Goal: Task Accomplishment & Management: Manage account settings

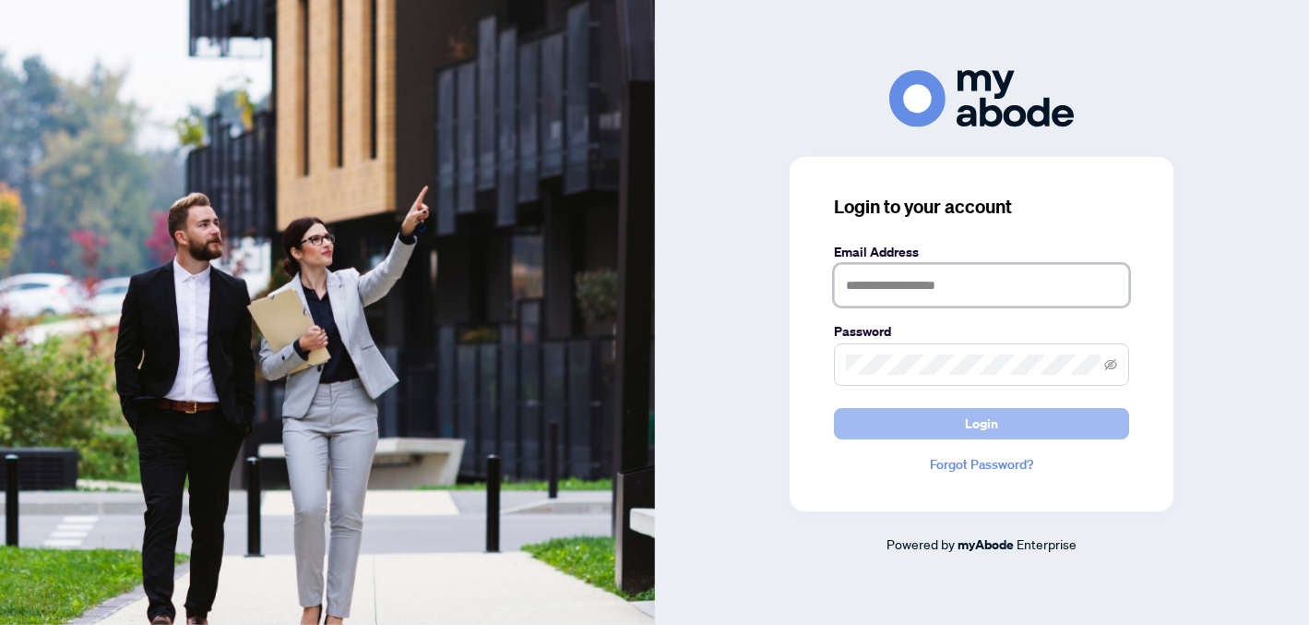
type input "**********"
click at [1018, 422] on button "Login" at bounding box center [981, 423] width 295 height 31
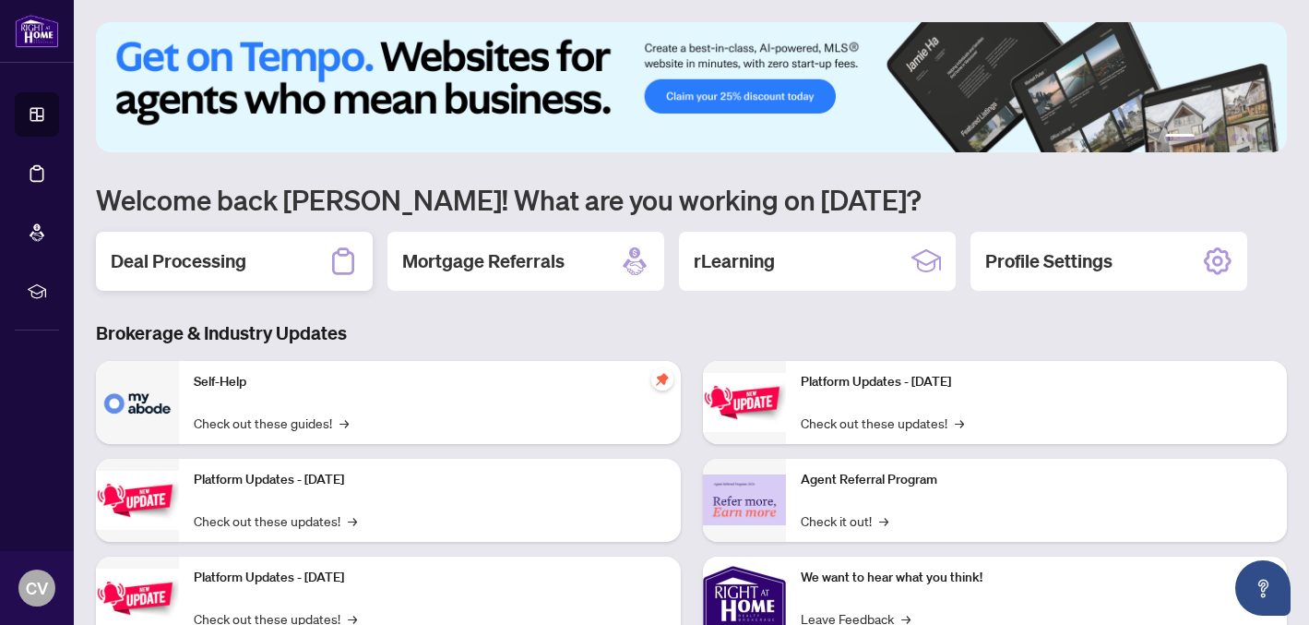
click at [321, 274] on div "Deal Processing" at bounding box center [234, 261] width 277 height 59
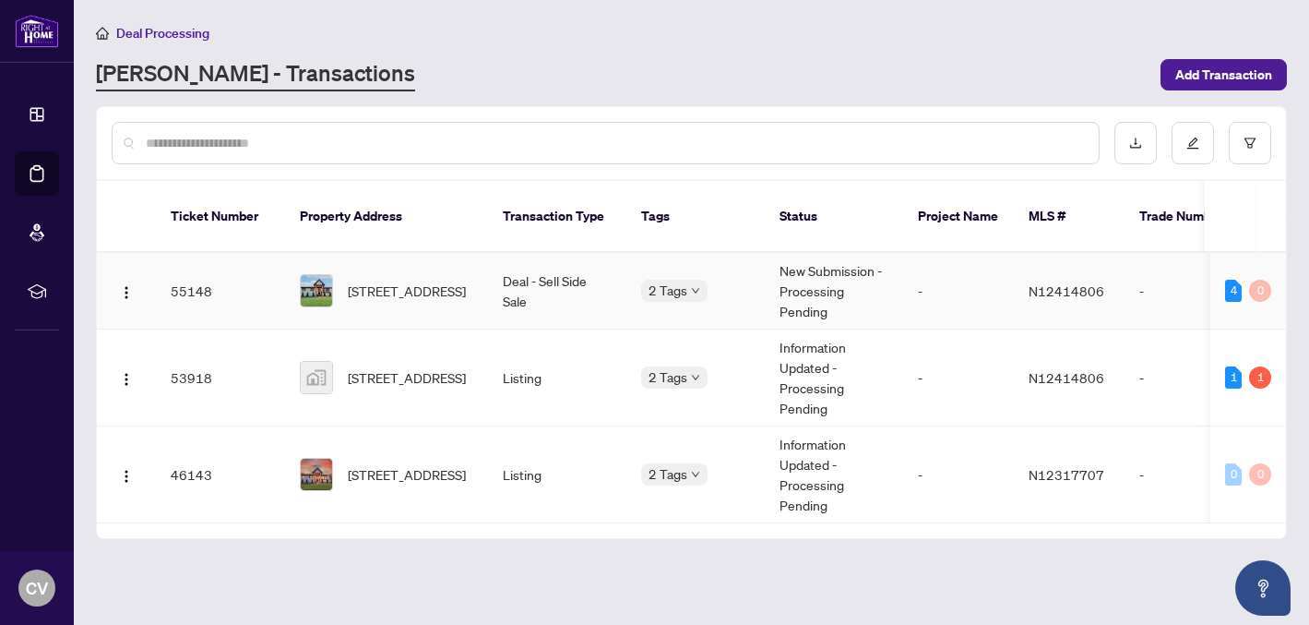
click at [332, 274] on div at bounding box center [316, 290] width 33 height 33
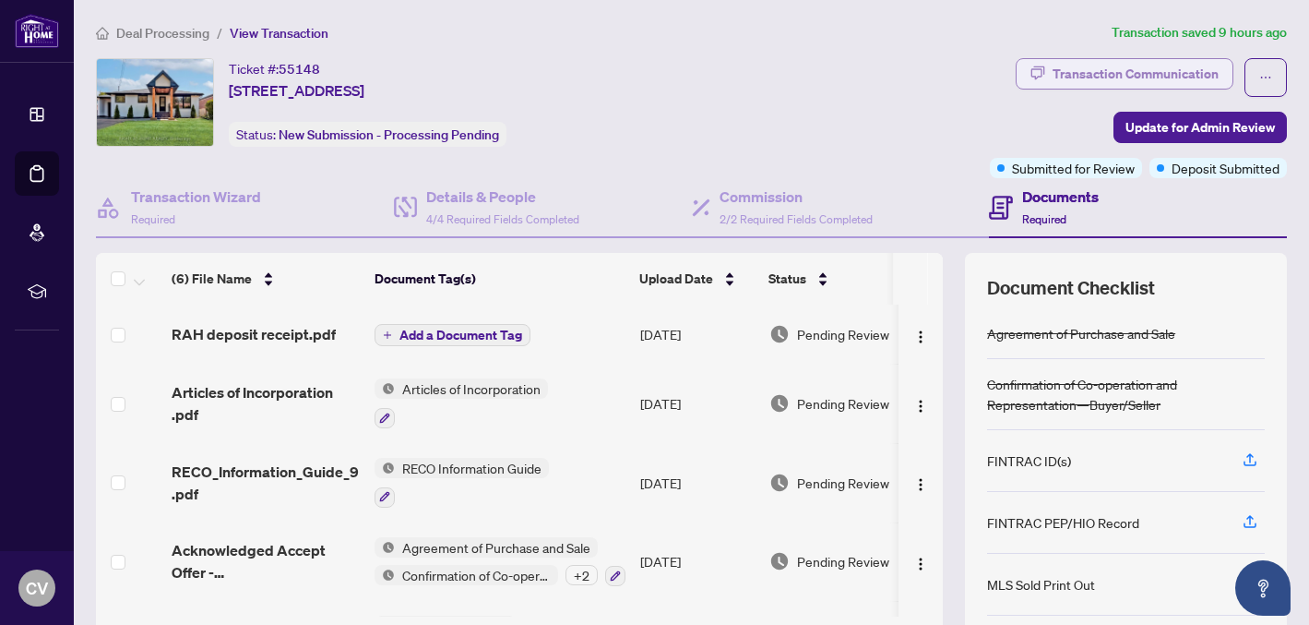
click at [1139, 77] on div "Transaction Communication" at bounding box center [1136, 74] width 166 height 30
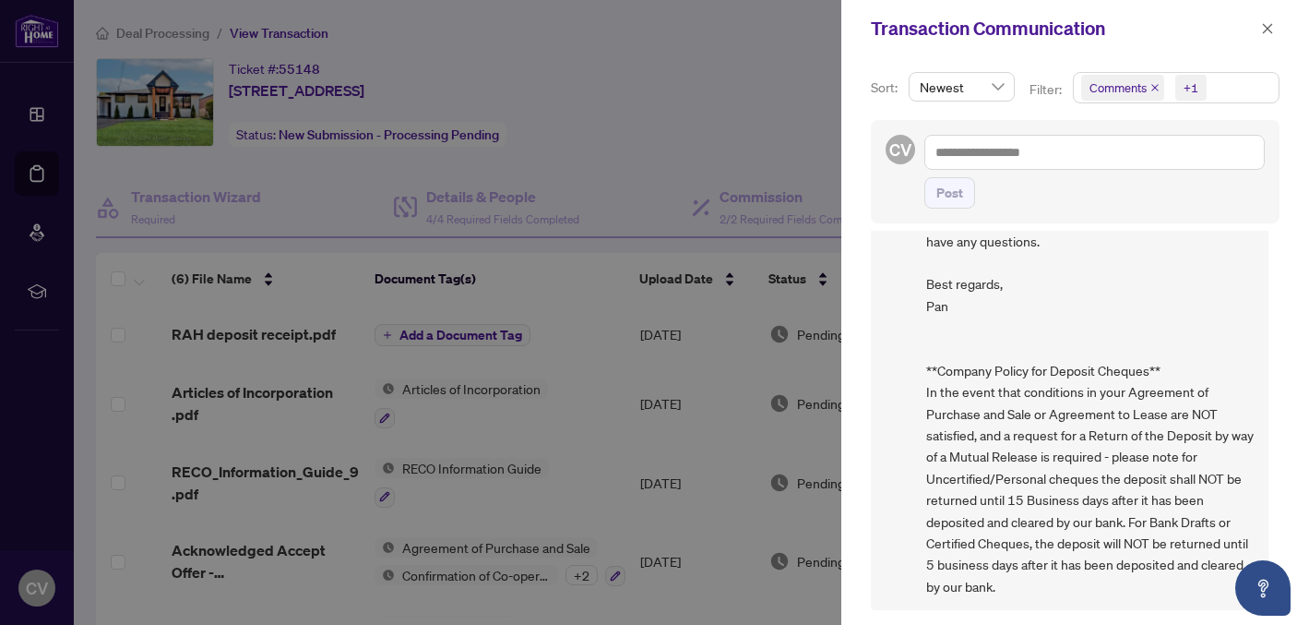
scroll to position [2, 0]
click at [1263, 25] on icon "close" at bounding box center [1267, 28] width 13 height 13
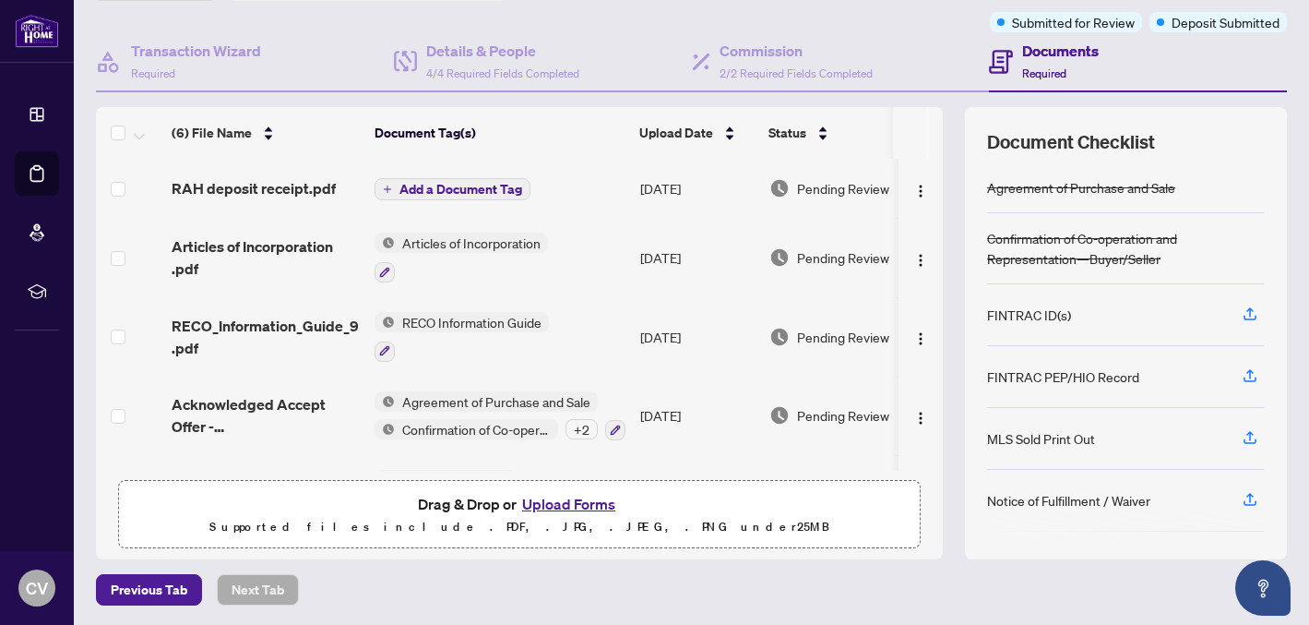
scroll to position [0, 0]
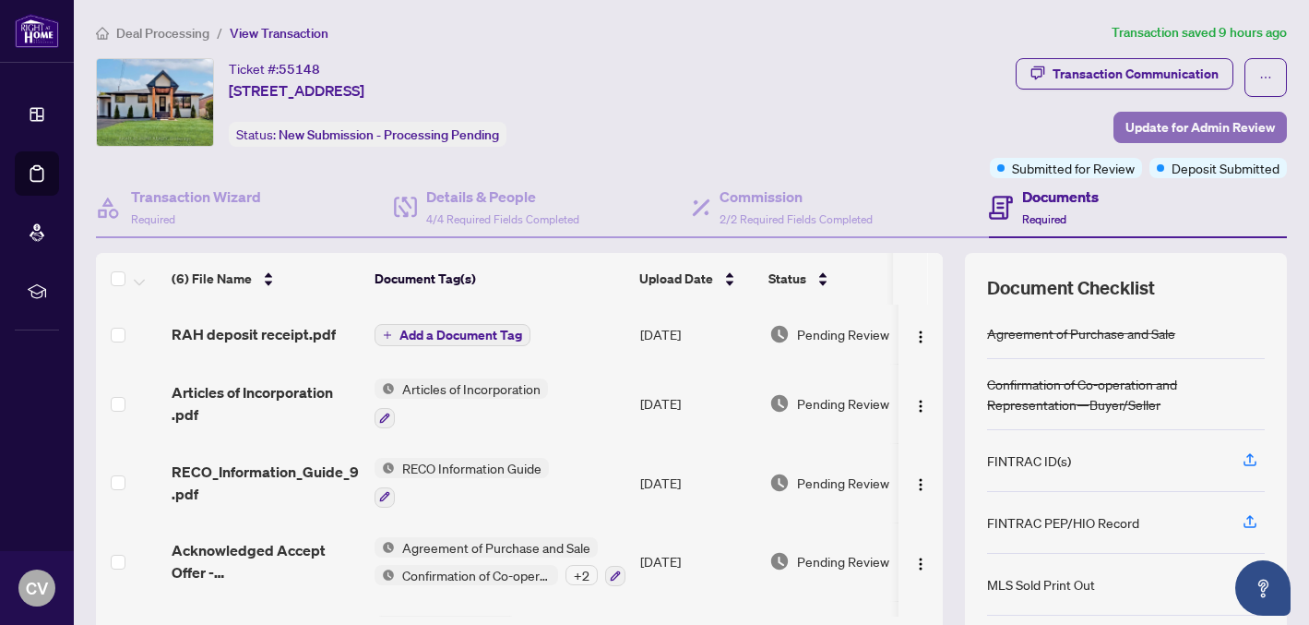
click at [1187, 122] on span "Update for Admin Review" at bounding box center [1199, 128] width 149 height 30
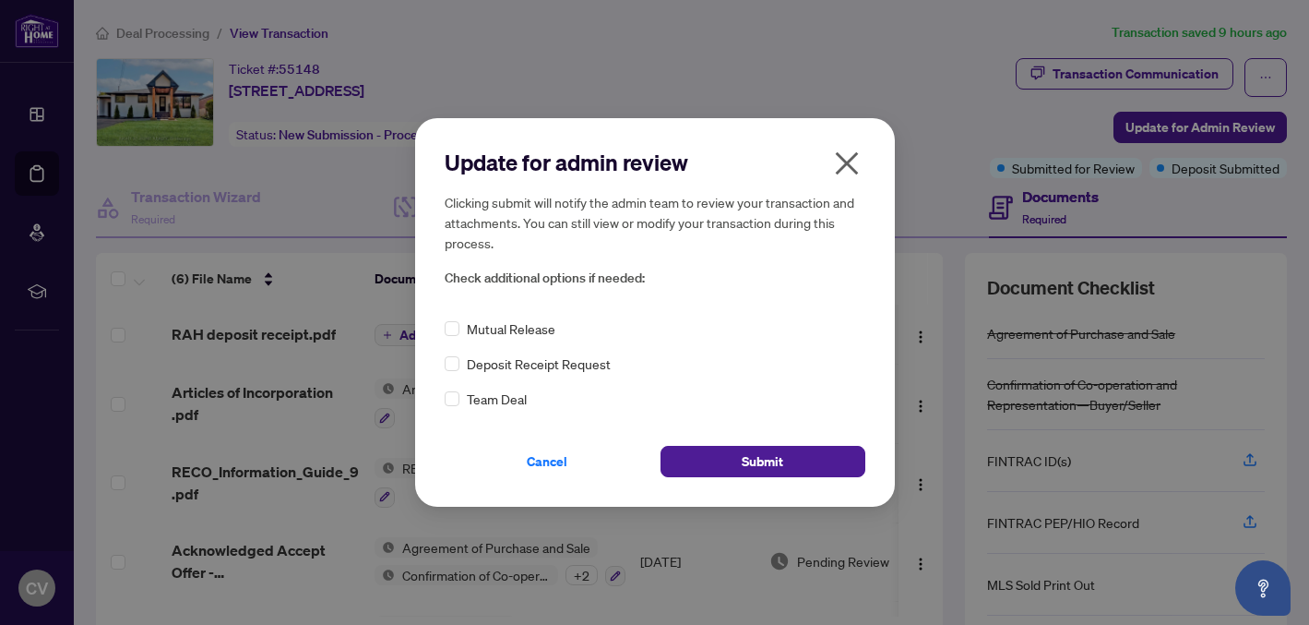
click at [850, 158] on icon "close" at bounding box center [846, 162] width 23 height 23
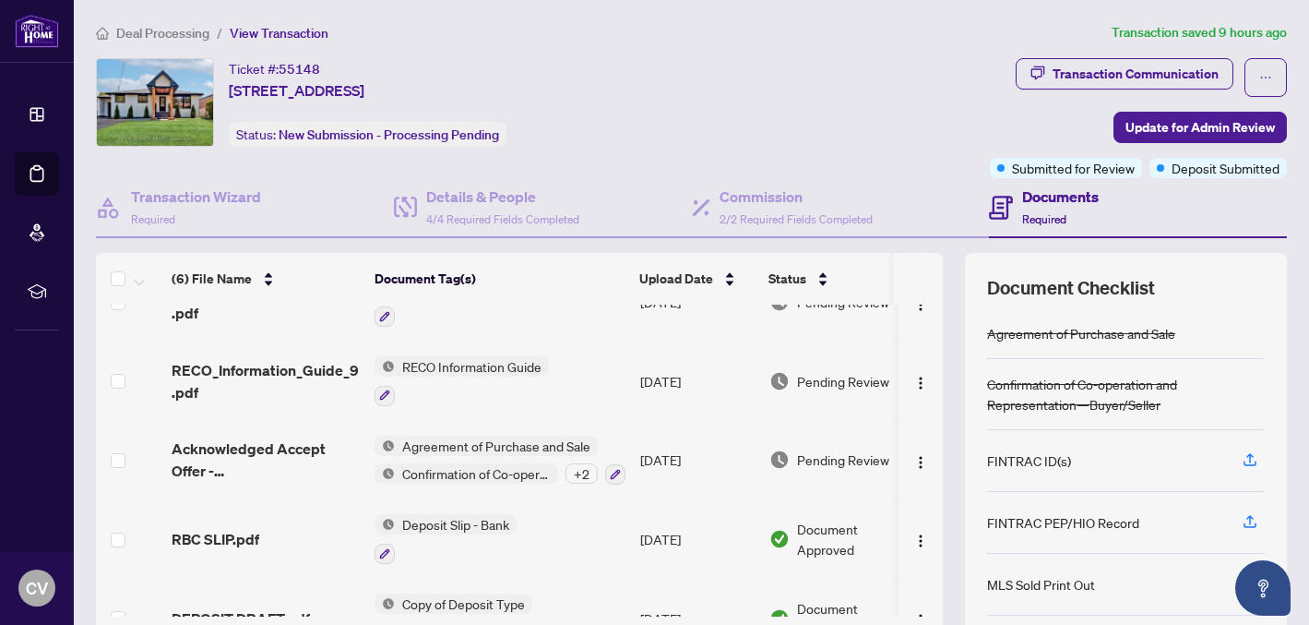
scroll to position [145, 0]
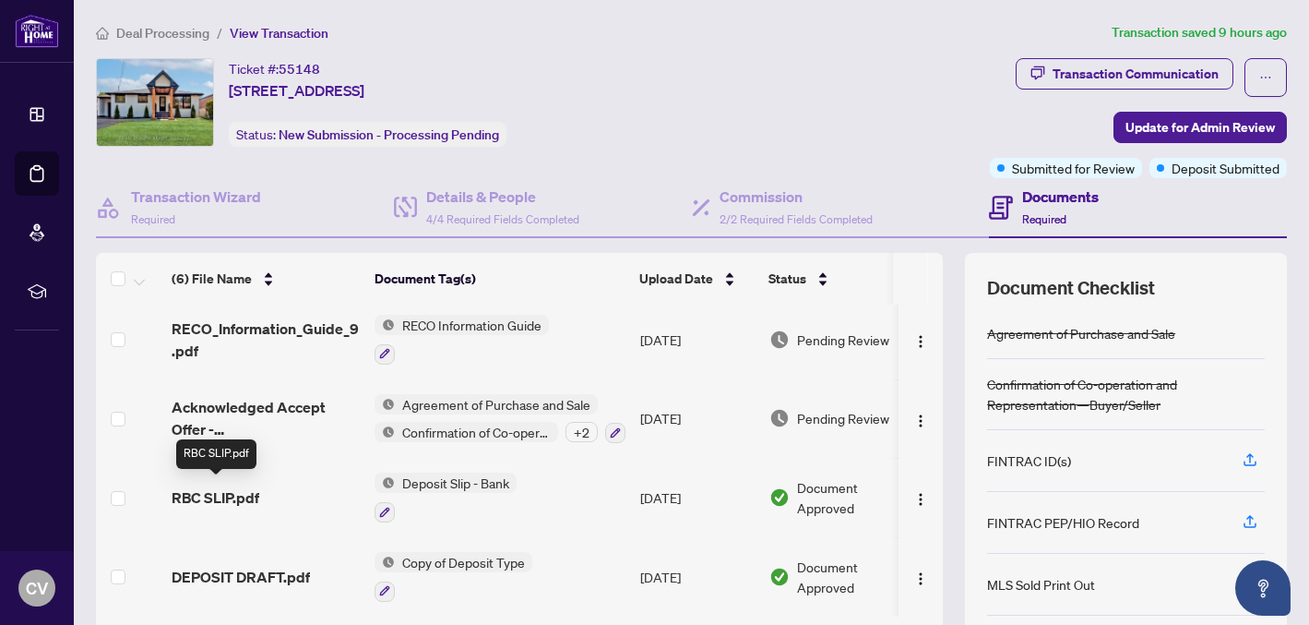
click at [224, 486] on span "RBC SLIP.pdf" at bounding box center [216, 497] width 88 height 22
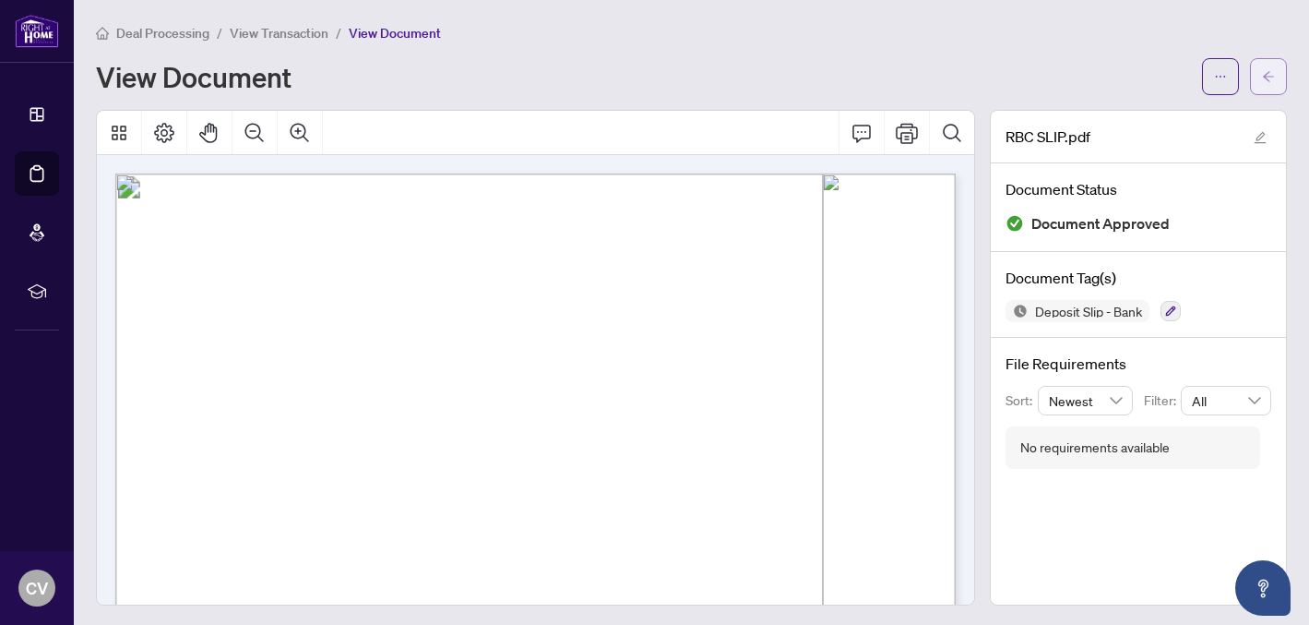
click at [1266, 70] on icon "arrow-left" at bounding box center [1268, 76] width 13 height 13
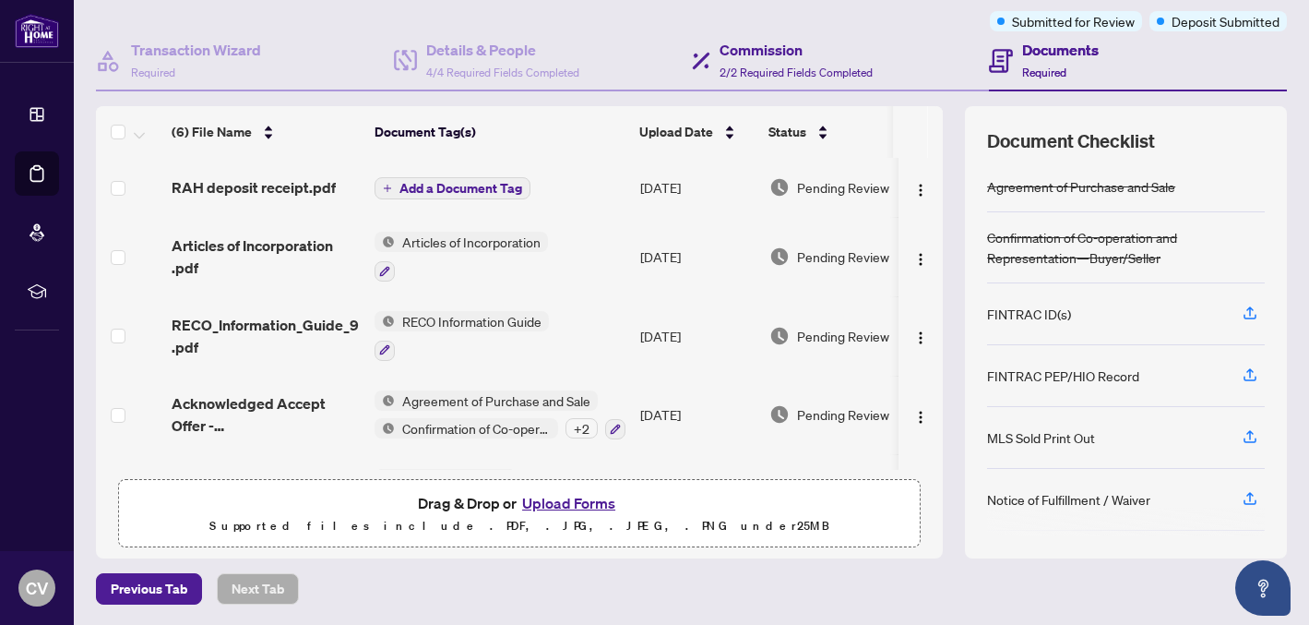
scroll to position [143, 0]
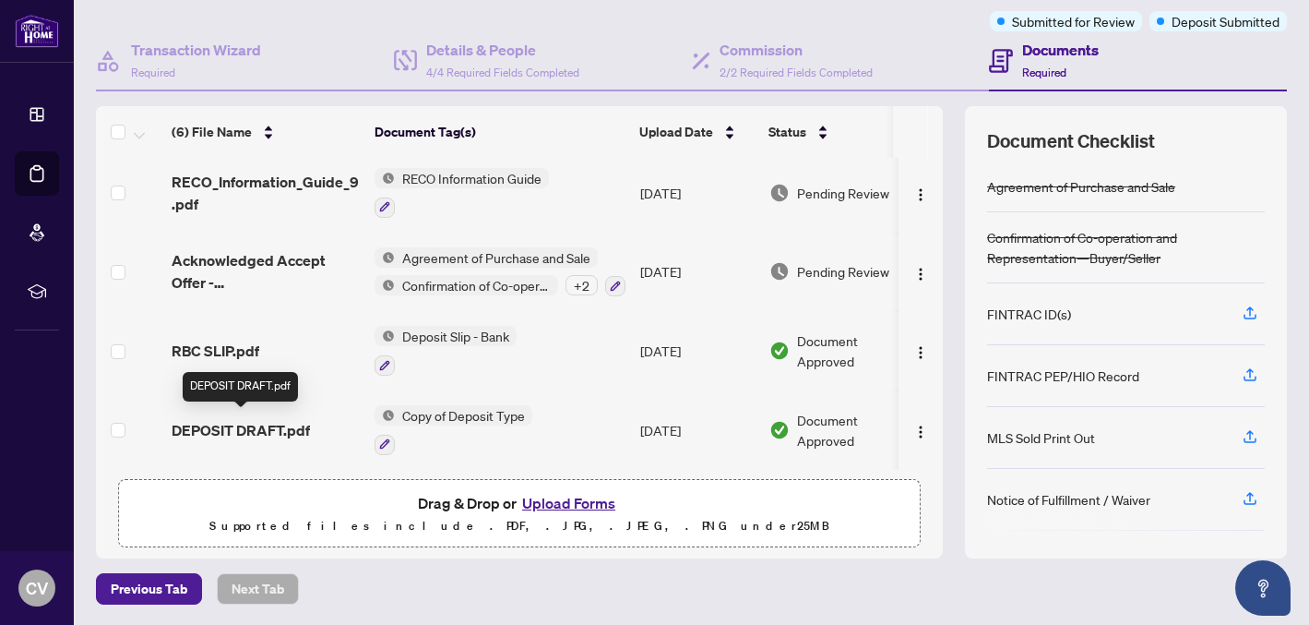
click at [286, 430] on span "DEPOSIT DRAFT.pdf" at bounding box center [241, 430] width 138 height 22
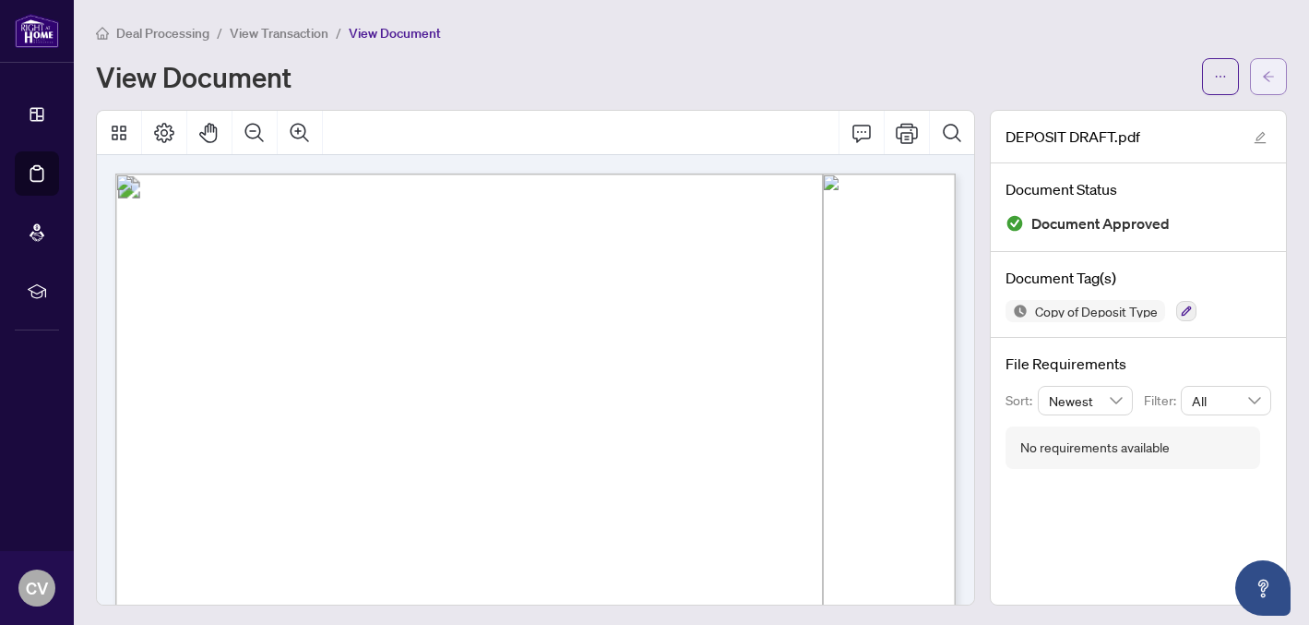
click at [1262, 76] on icon "arrow-left" at bounding box center [1268, 76] width 13 height 13
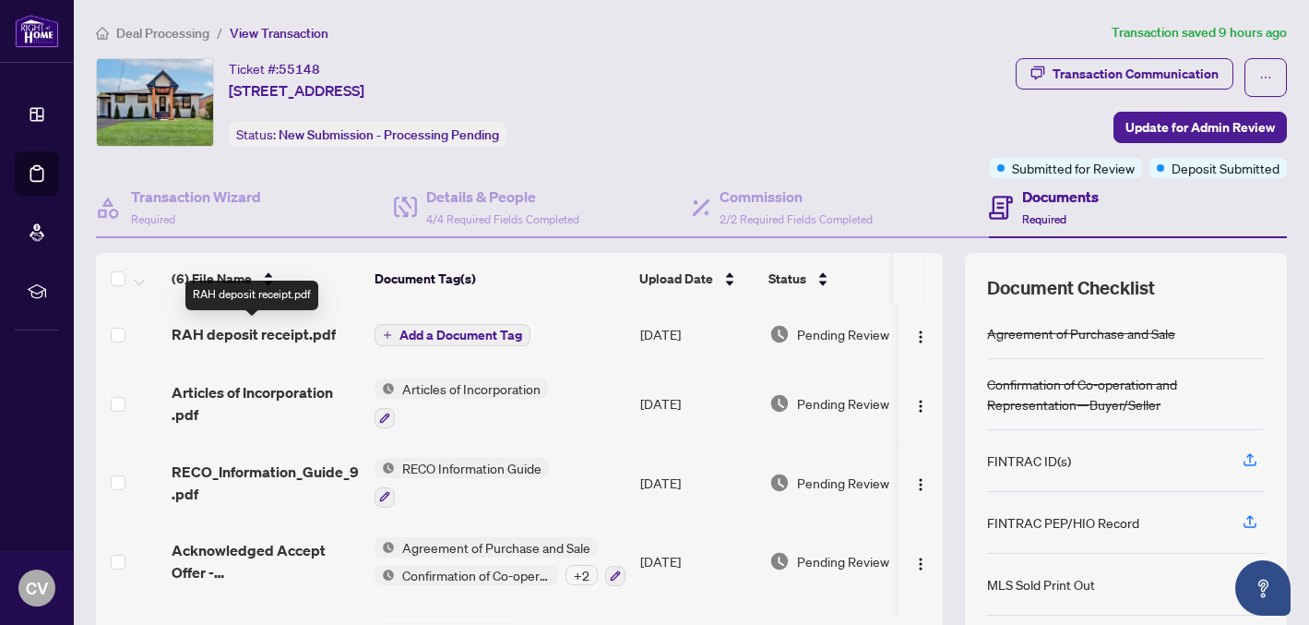
click at [287, 339] on span "RAH deposit receipt.pdf" at bounding box center [254, 334] width 164 height 22
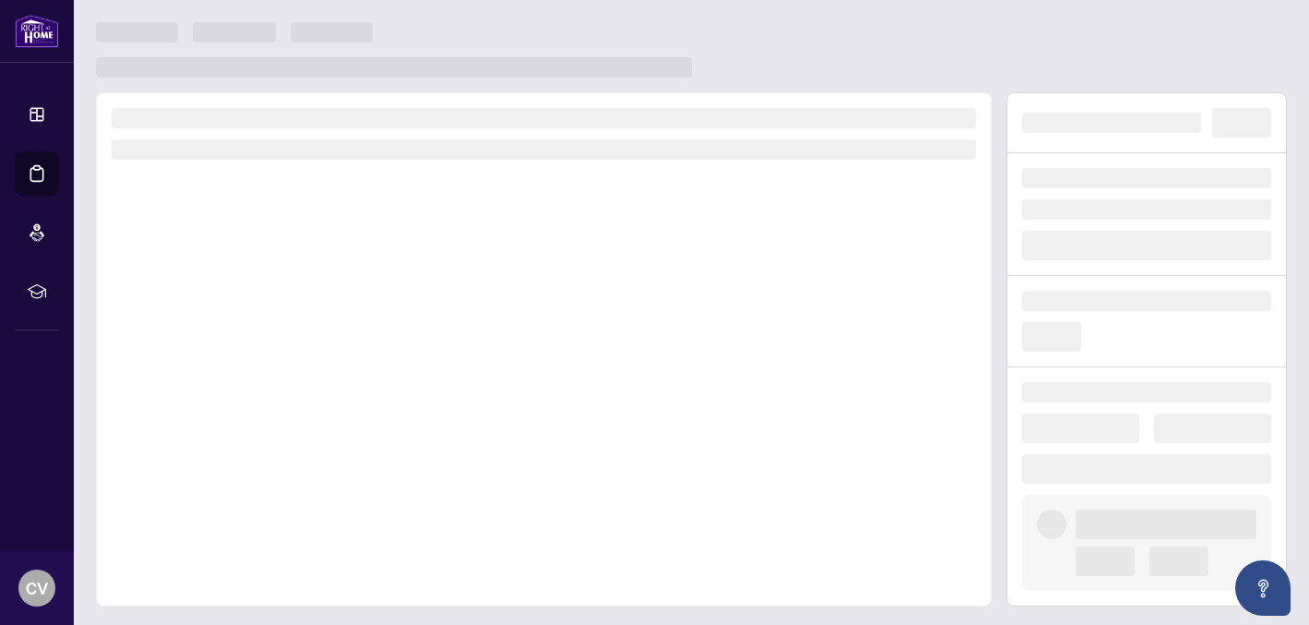
click at [287, 339] on div at bounding box center [544, 349] width 896 height 514
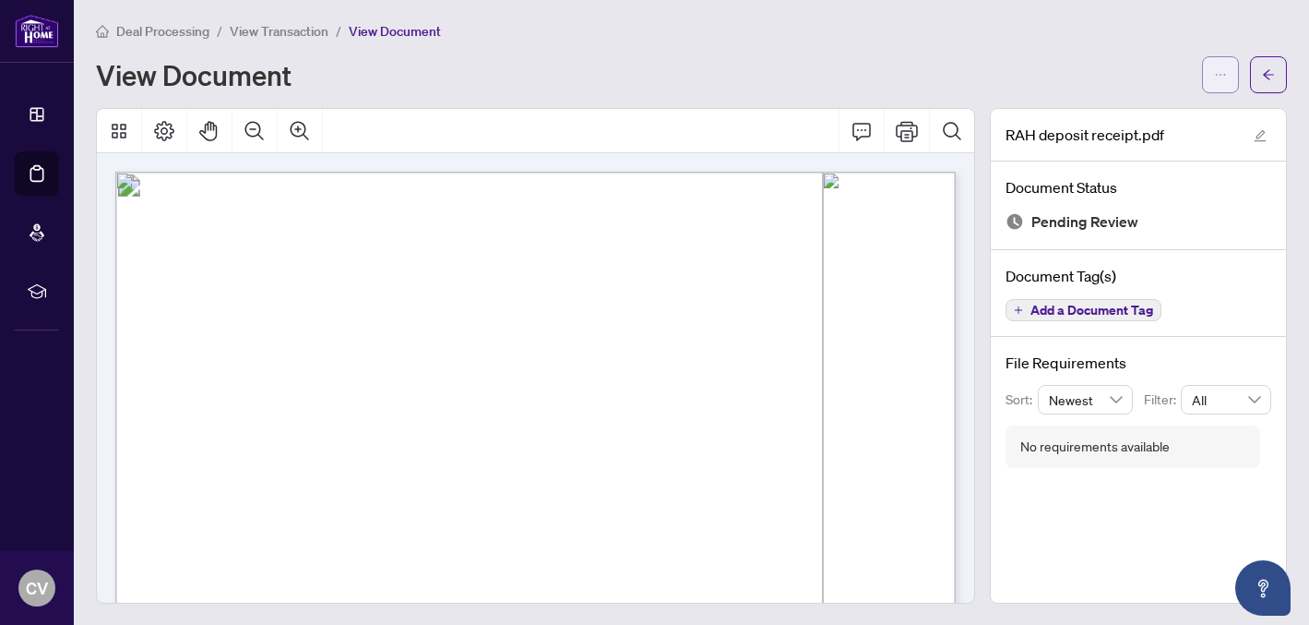
click at [1228, 75] on button "button" at bounding box center [1220, 74] width 37 height 37
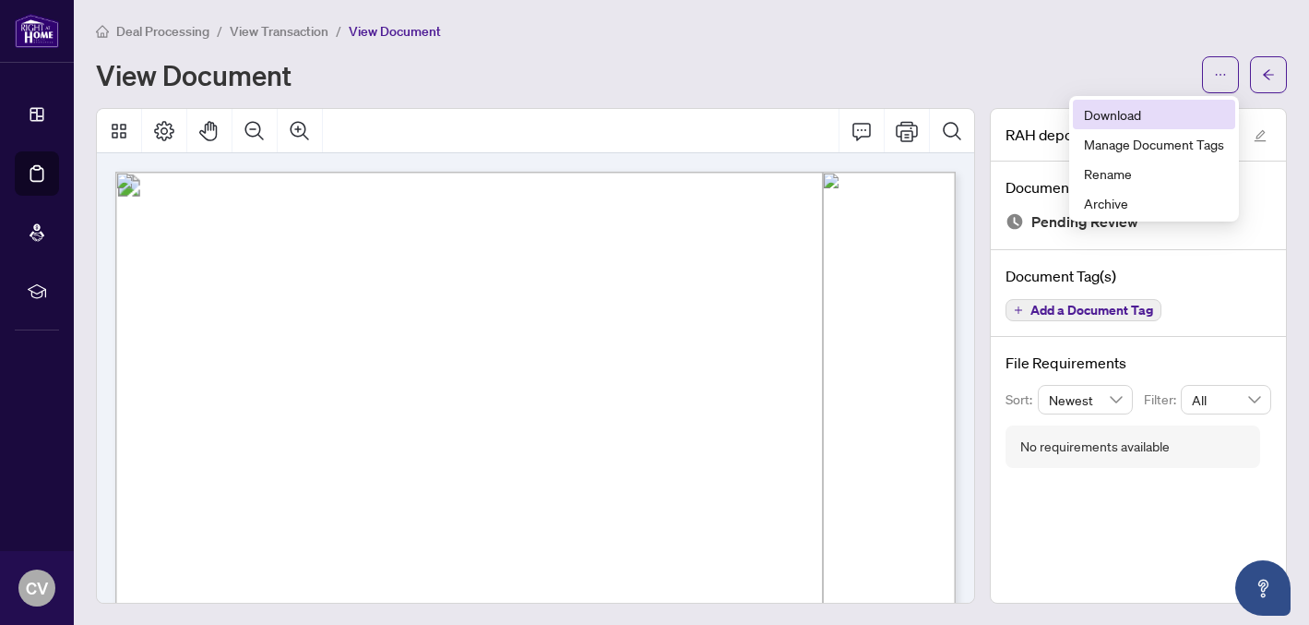
click at [1113, 115] on span "Download" at bounding box center [1154, 114] width 140 height 20
